Goal: Task Accomplishment & Management: Manage account settings

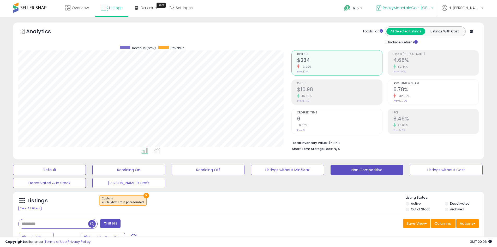
click at [428, 11] on p "RockyMountainCo - [GEOGRAPHIC_DATA]" at bounding box center [404, 8] width 57 height 7
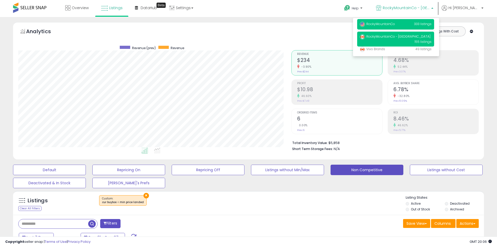
click at [419, 25] on p "RockyMountainCo 333 listings" at bounding box center [395, 24] width 77 height 10
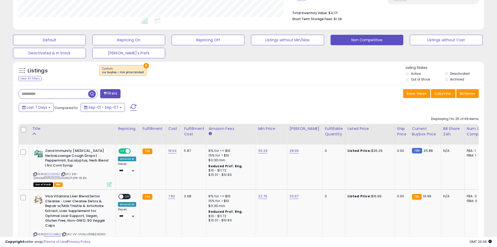
scroll to position [131, 0]
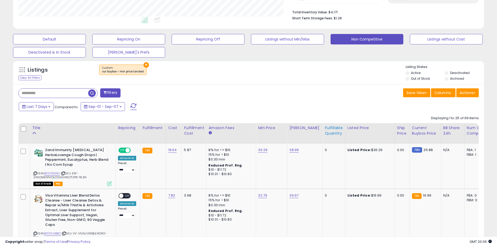
click at [333, 137] on th "Fulfillable Quantity" at bounding box center [334, 133] width 22 height 21
click at [331, 130] on div "Fulfillable Quantity" at bounding box center [334, 130] width 18 height 11
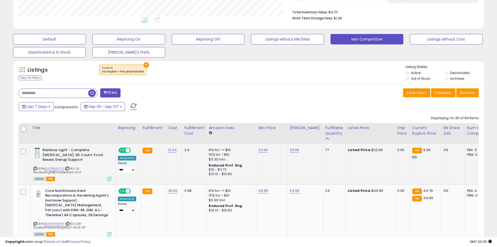
scroll to position [157, 0]
